Goal: Information Seeking & Learning: Learn about a topic

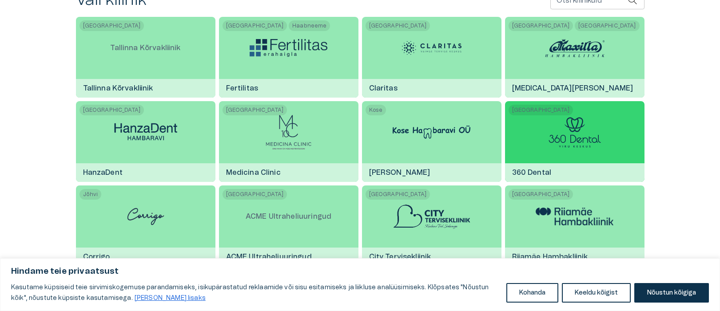
scroll to position [222, 0]
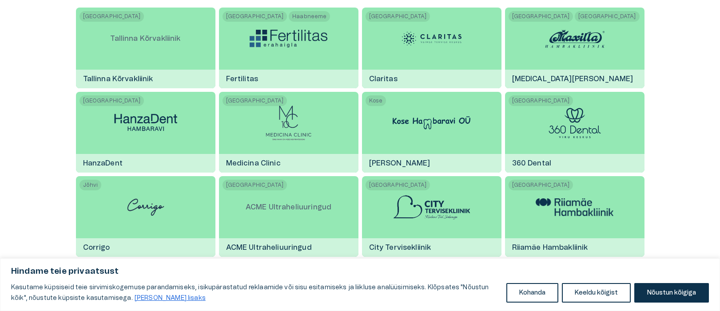
click at [272, 125] on img at bounding box center [288, 123] width 47 height 36
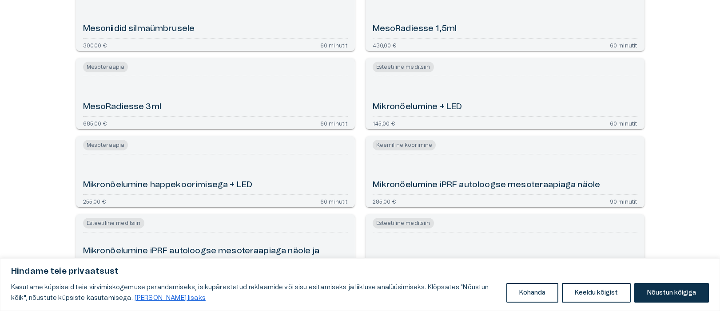
scroll to position [2399, 0]
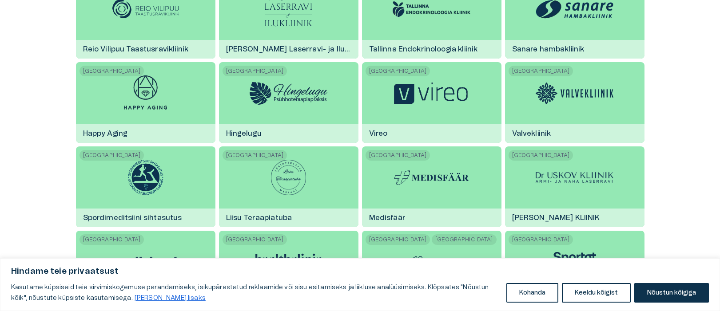
scroll to position [533, 0]
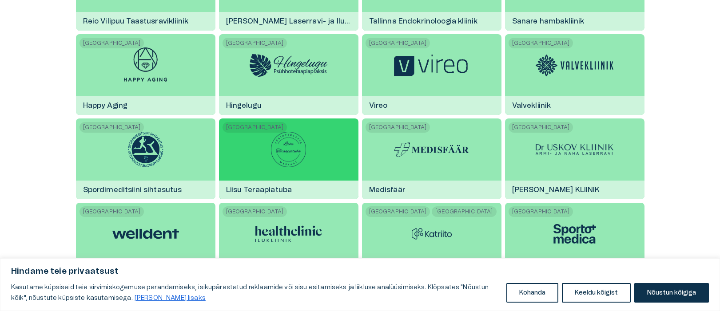
click at [273, 154] on img at bounding box center [289, 150] width 36 height 36
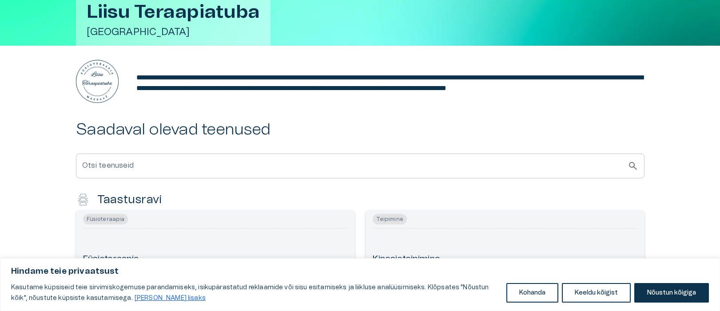
scroll to position [133, 0]
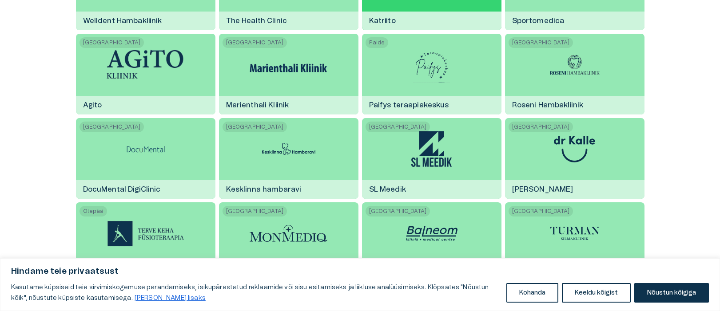
scroll to position [800, 0]
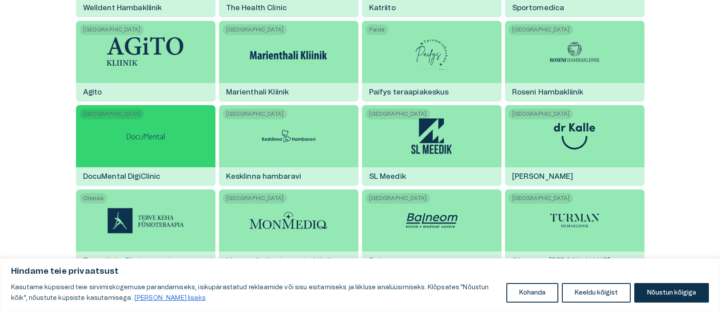
click at [129, 134] on img at bounding box center [146, 137] width 44 height 36
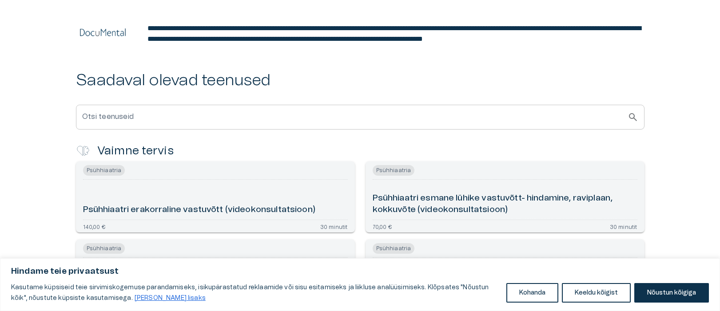
scroll to position [133, 0]
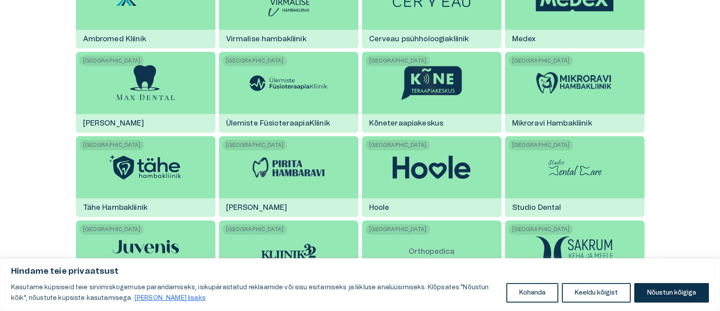
scroll to position [1288, 0]
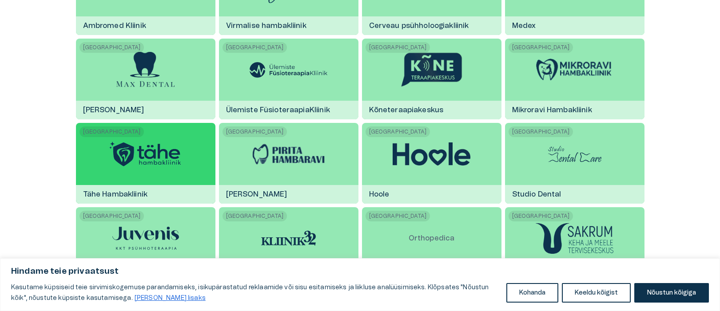
click at [151, 150] on img at bounding box center [146, 153] width 78 height 29
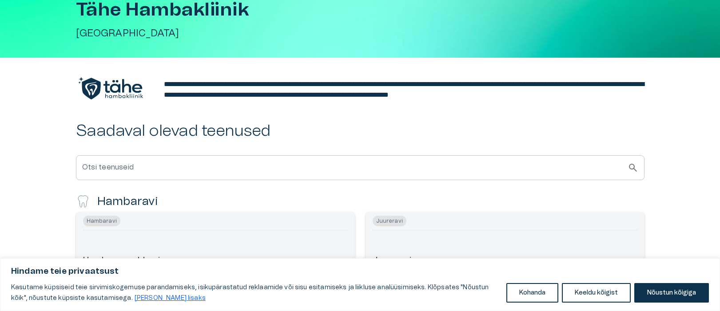
scroll to position [194, 0]
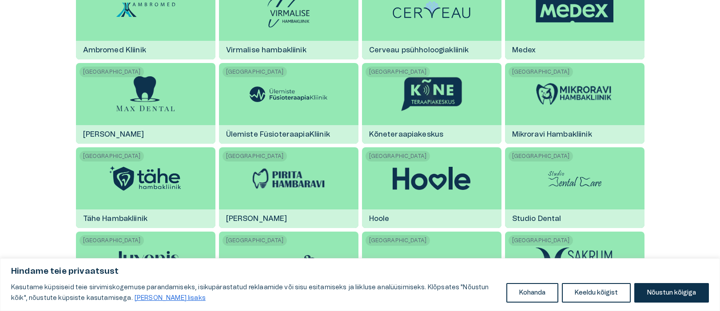
scroll to position [1111, 0]
